Goal: Transaction & Acquisition: Obtain resource

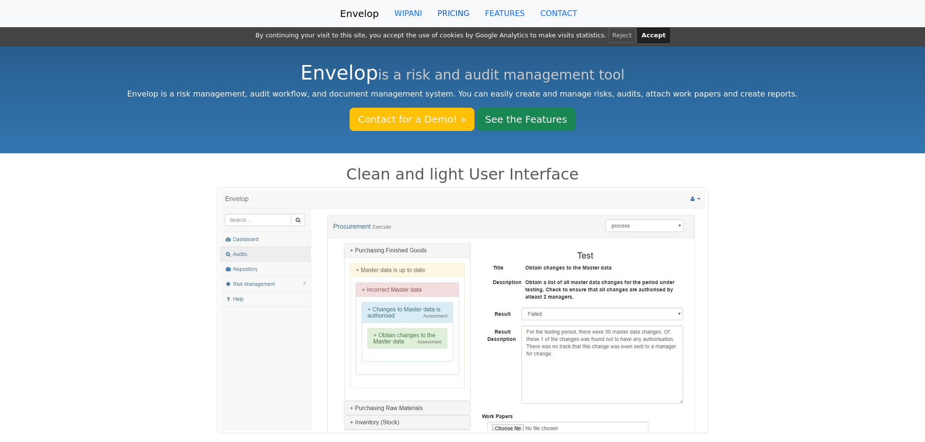
click at [452, 15] on link "PRICING" at bounding box center [454, 13] width 48 height 19
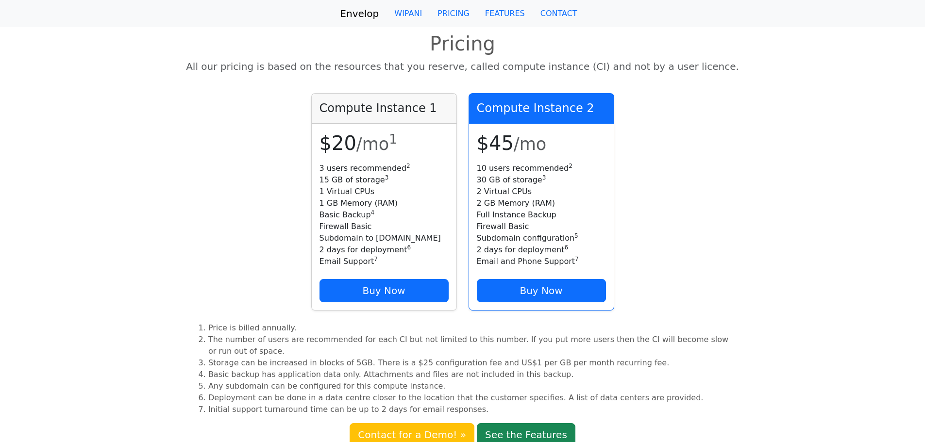
click at [367, 13] on link "Envelop" at bounding box center [359, 13] width 39 height 19
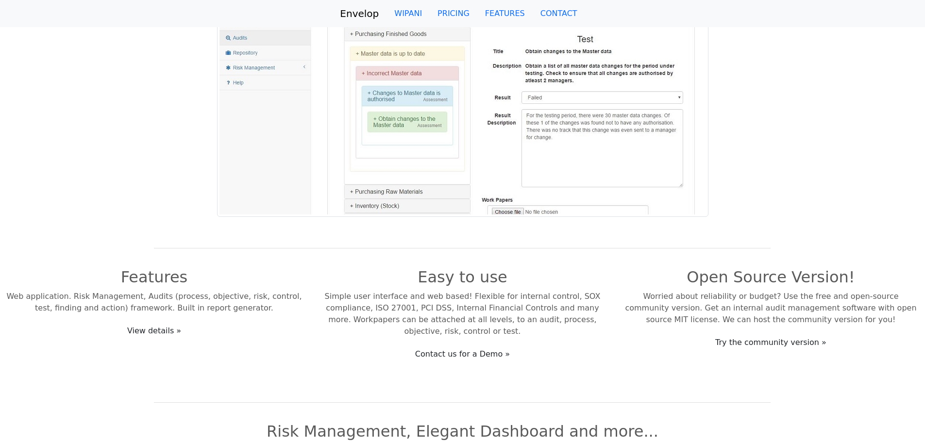
scroll to position [291, 0]
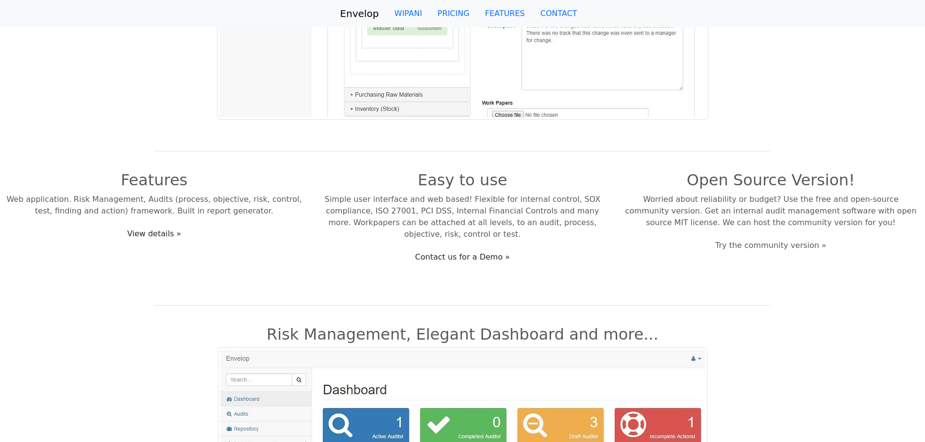
click at [763, 243] on link "Try the community version »" at bounding box center [771, 245] width 124 height 18
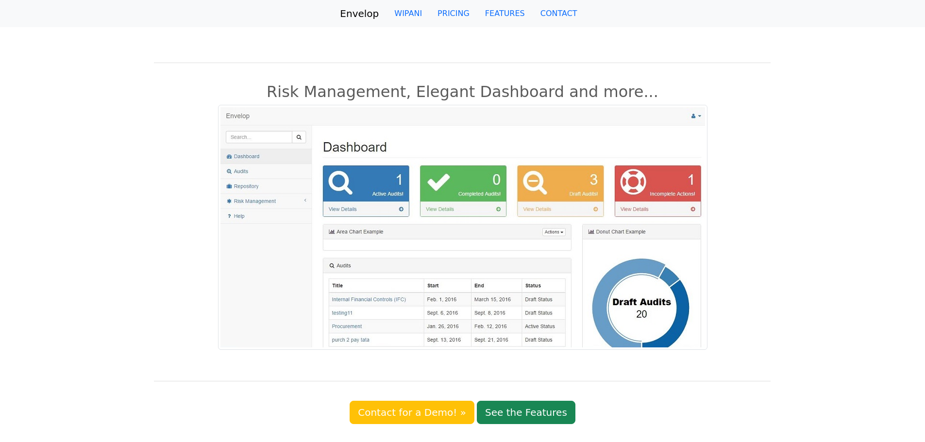
scroll to position [689, 0]
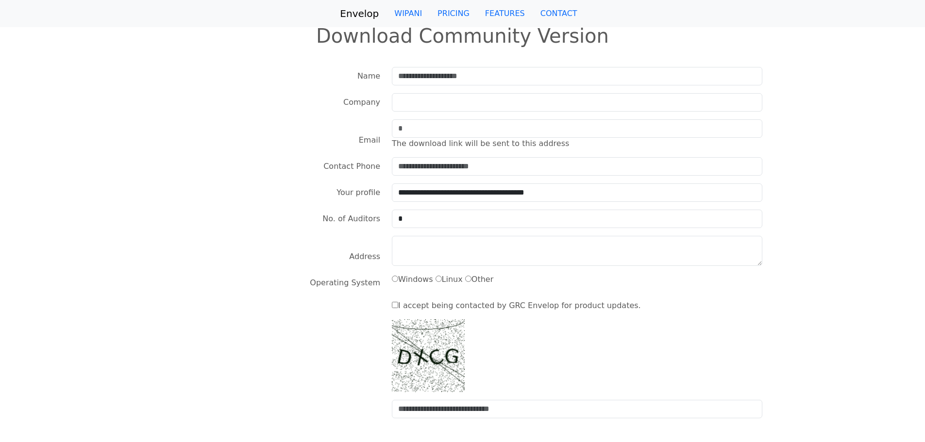
scroll to position [45, 0]
